Goal: Task Accomplishment & Management: Use online tool/utility

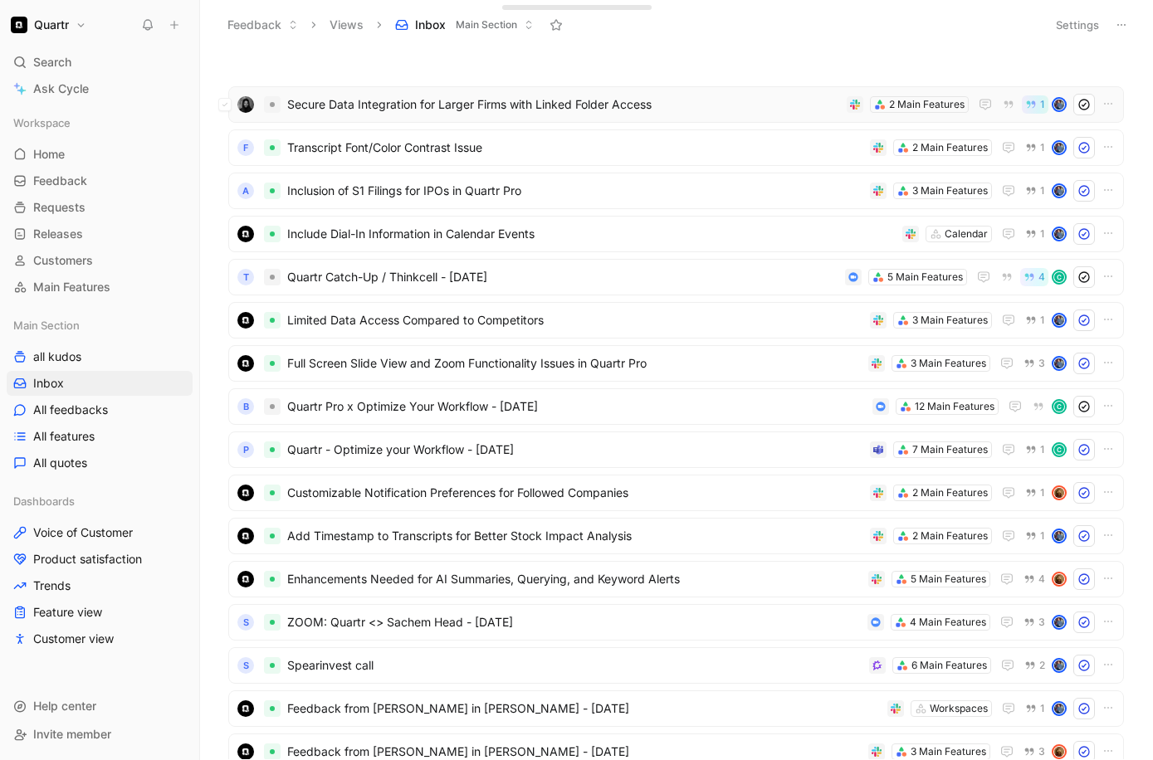
click at [687, 106] on span "Secure Data Integration for Larger Firms with Linked Folder Access" at bounding box center [563, 105] width 553 height 20
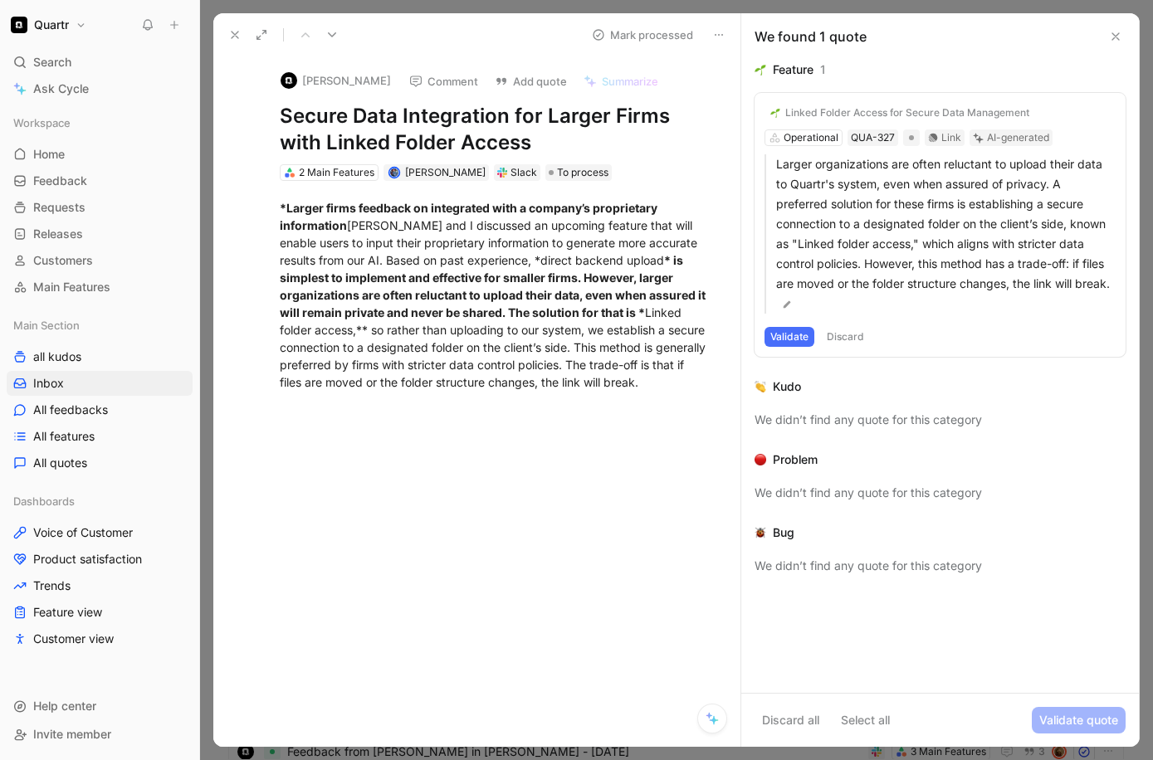
click at [818, 136] on div "Linked Folder Access for Secure Data Management Operational QUA-327 Link AI-gen…" at bounding box center [940, 225] width 371 height 264
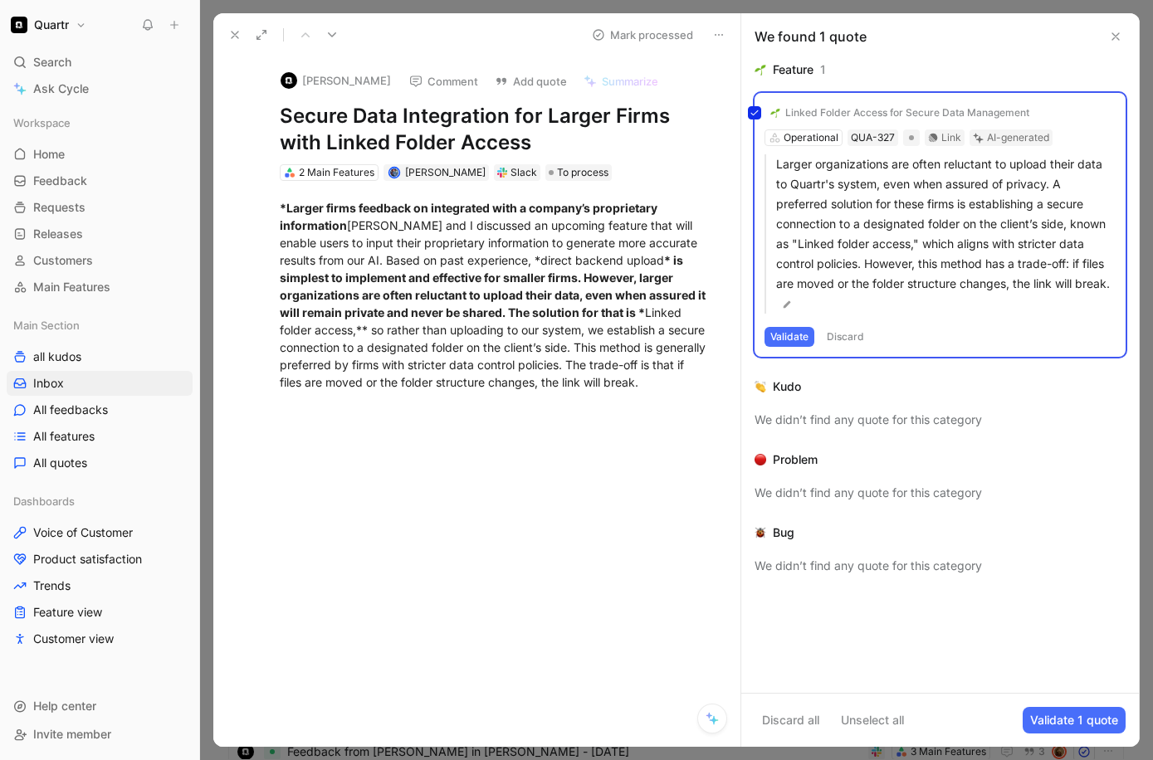
click at [818, 136] on div "Linked Folder Access for Secure Data Management Operational QUA-327 Link AI-gen…" at bounding box center [940, 225] width 371 height 264
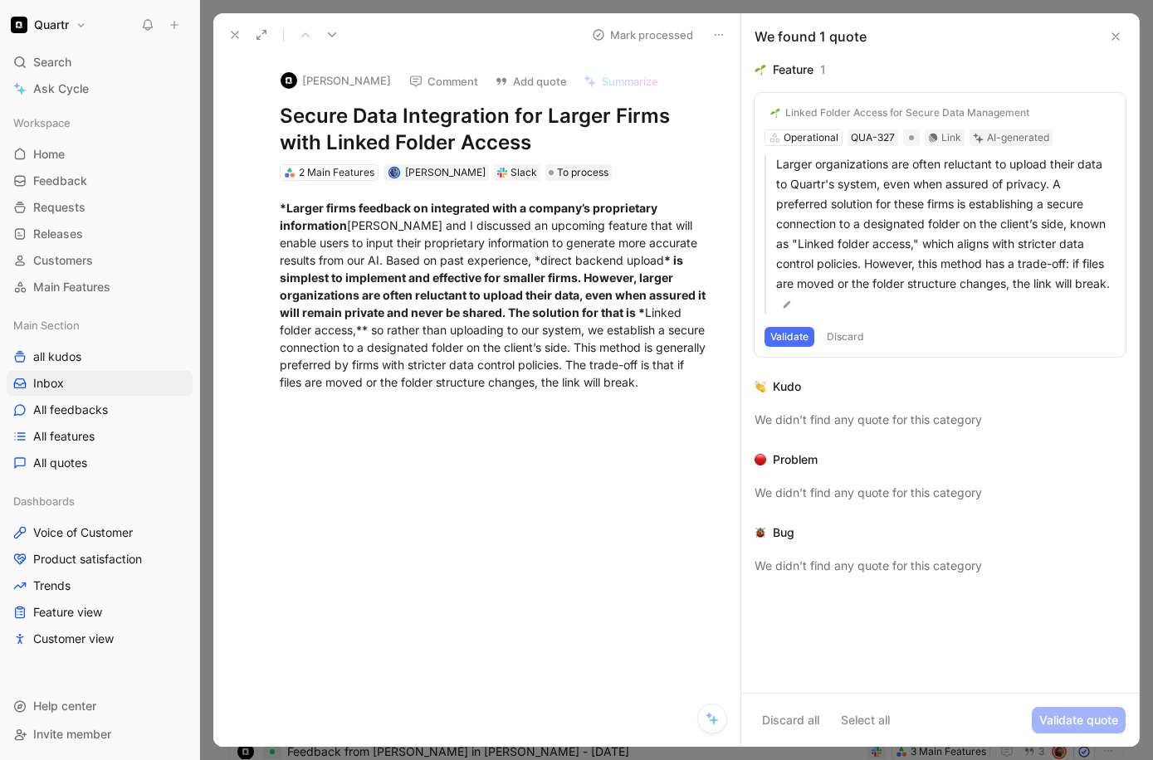
click at [829, 116] on div "Linked Folder Access for Secure Data Management" at bounding box center [907, 112] width 244 height 13
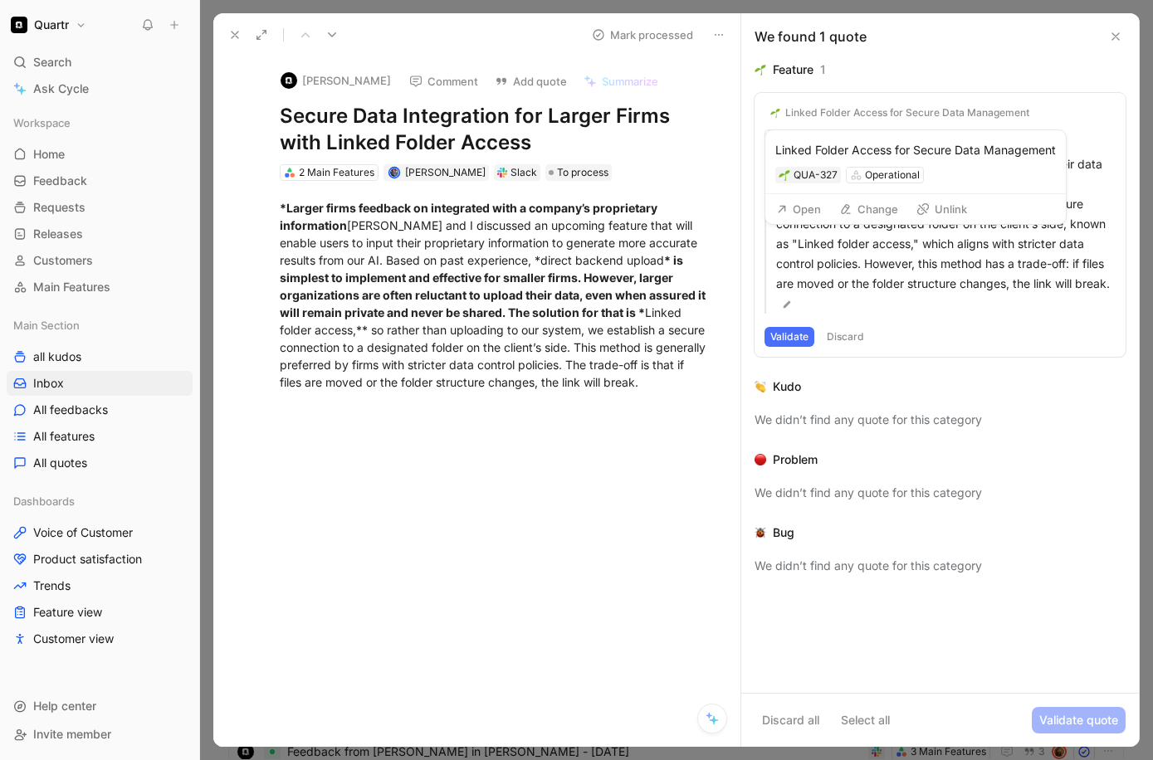
click at [869, 218] on button "Change" at bounding box center [869, 209] width 74 height 23
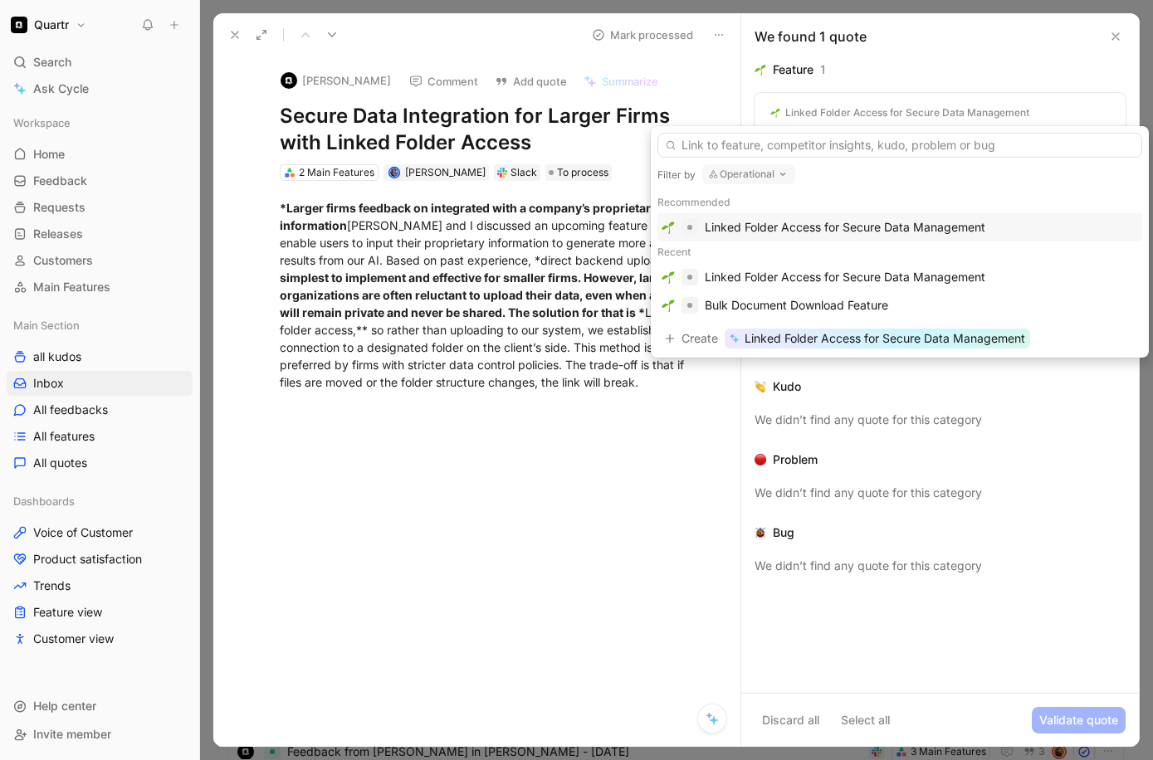
click at [782, 170] on icon "button" at bounding box center [782, 174] width 13 height 13
type input "chat"
click at [735, 245] on mark "Chat" at bounding box center [723, 240] width 26 height 14
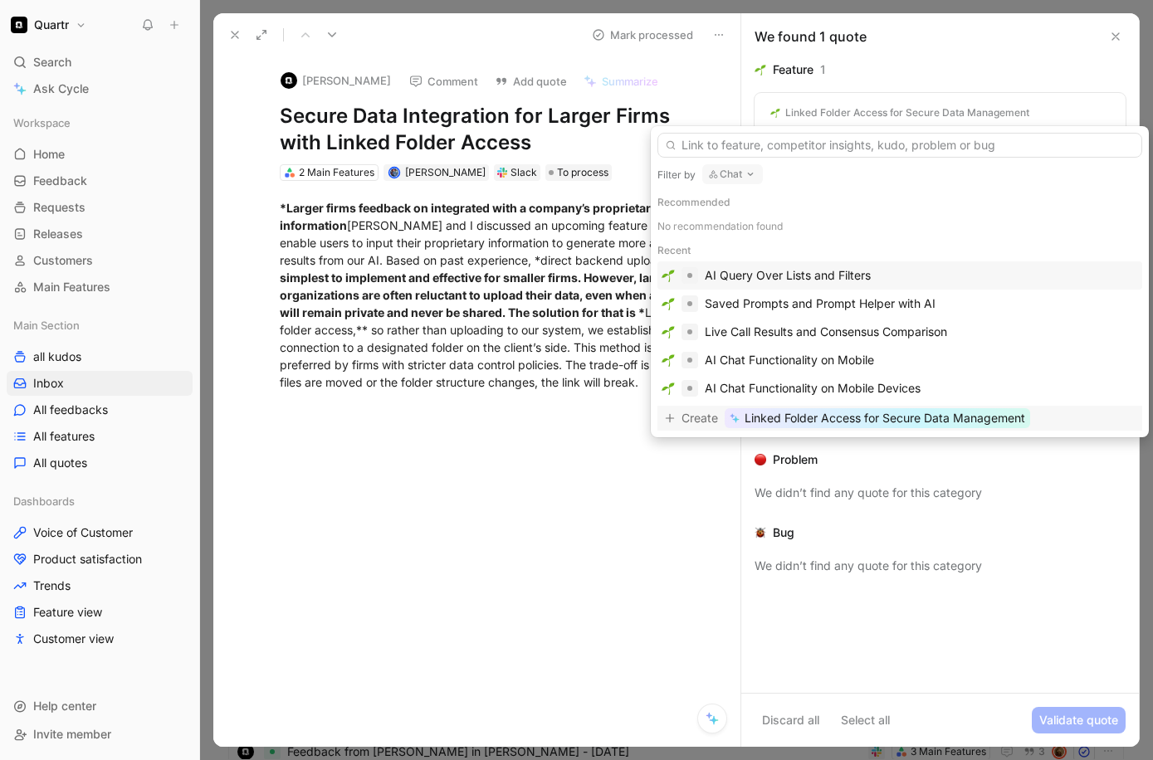
click at [843, 421] on span "Linked Folder Access for Secure Data Management" at bounding box center [885, 418] width 281 height 20
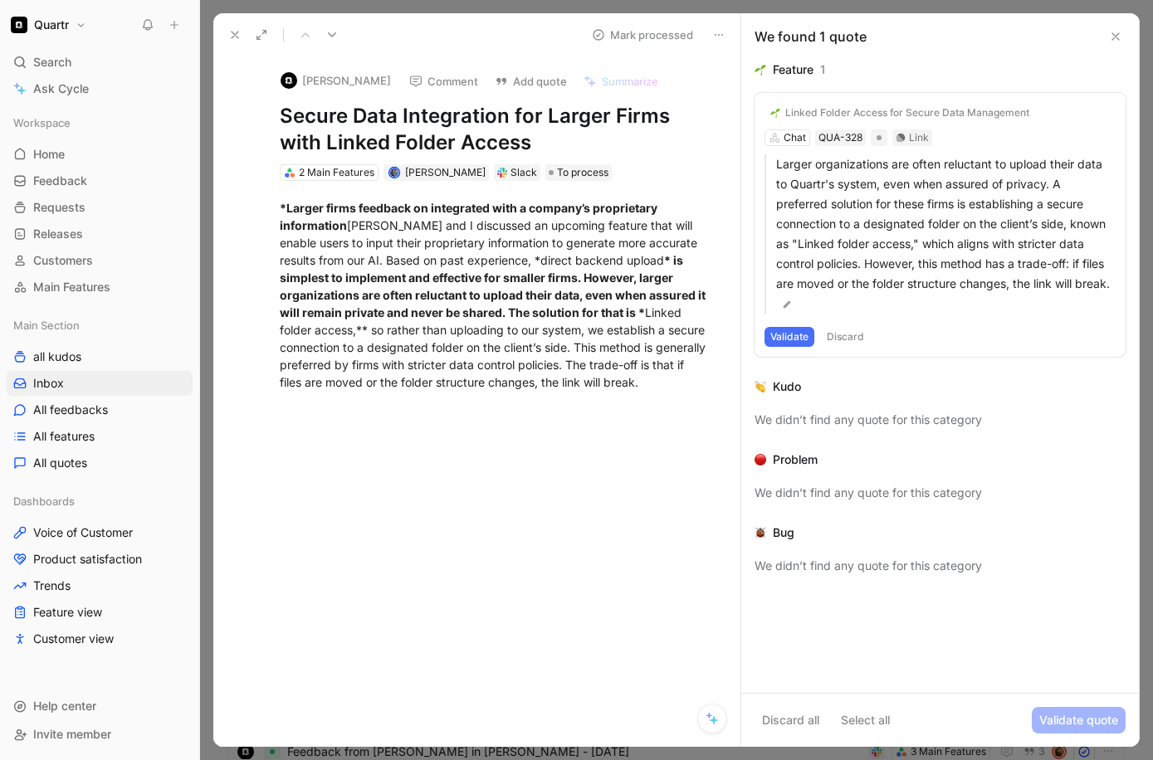
click at [804, 330] on button "Validate" at bounding box center [790, 337] width 50 height 20
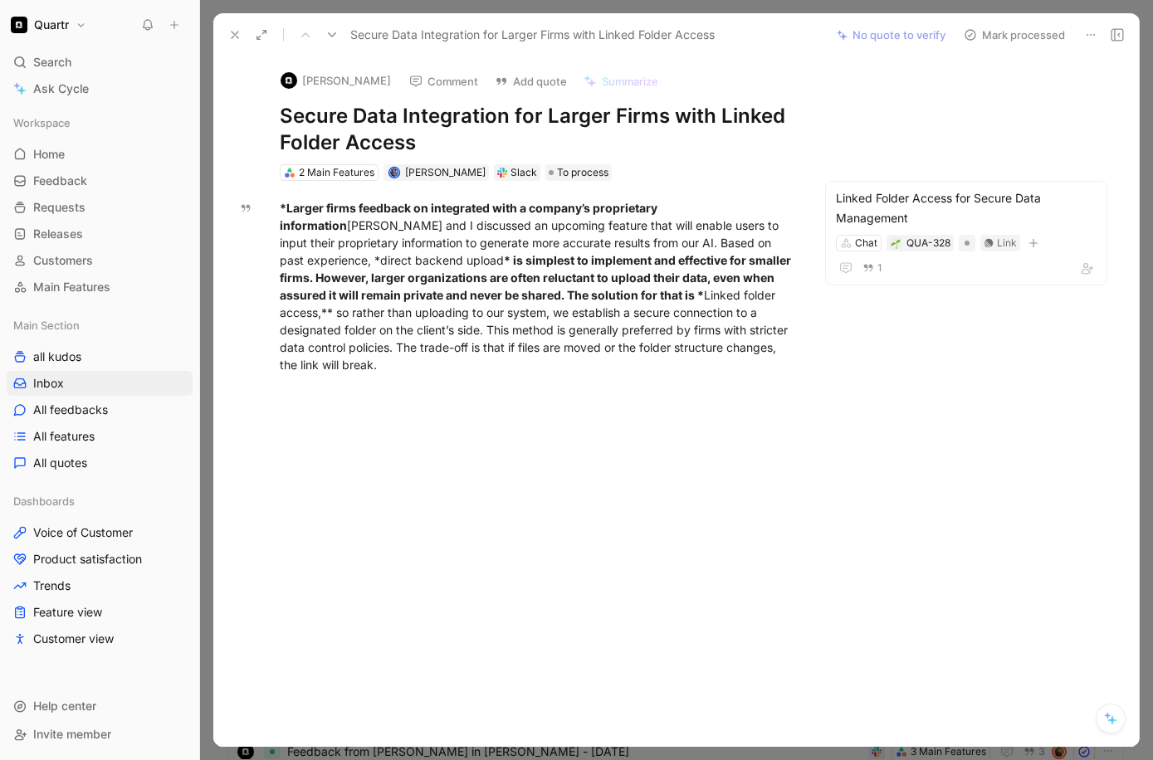
click at [1021, 34] on button "Mark processed" at bounding box center [1014, 34] width 116 height 23
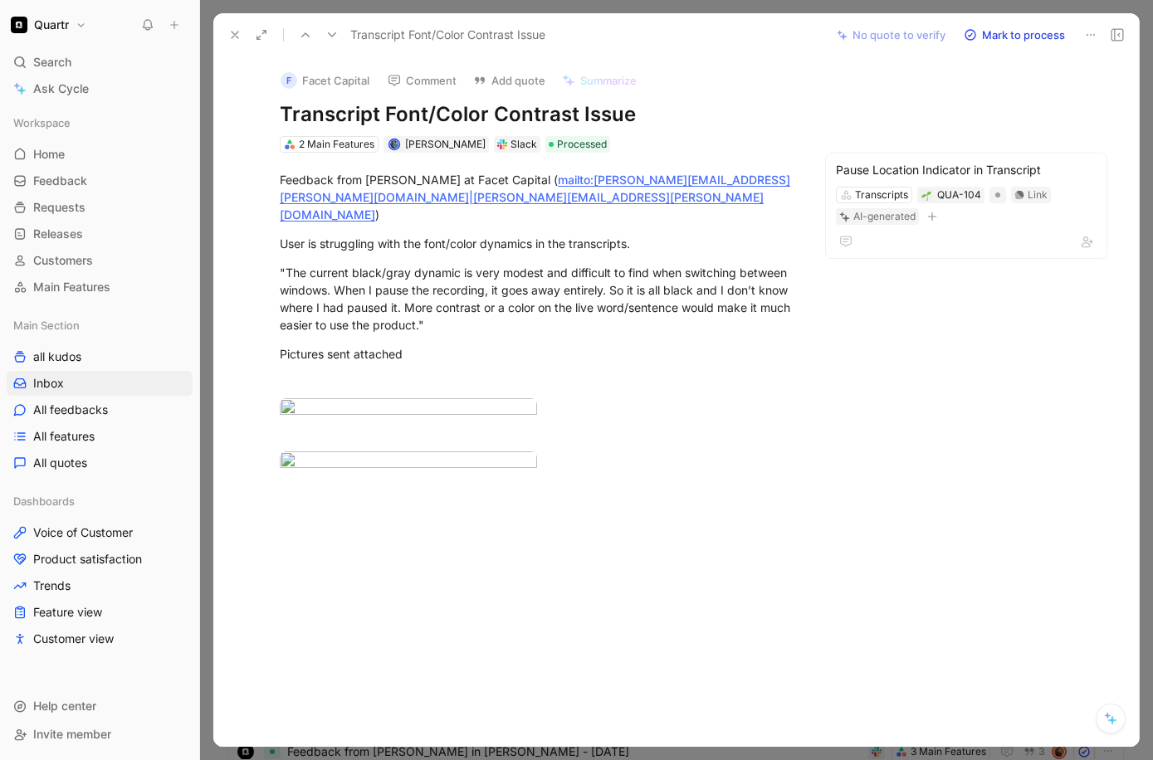
click at [235, 36] on use at bounding box center [235, 35] width 7 height 7
